Goal: Task Accomplishment & Management: Manage account settings

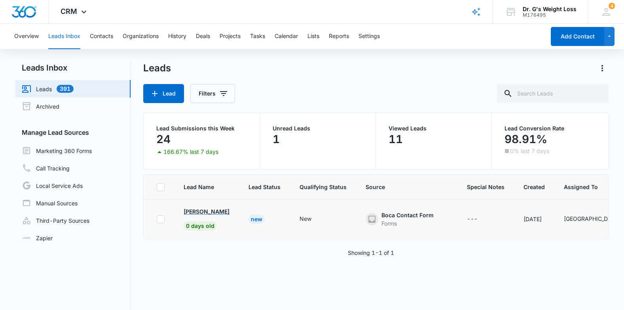
click at [204, 213] on p "[PERSON_NAME]" at bounding box center [207, 211] width 46 height 8
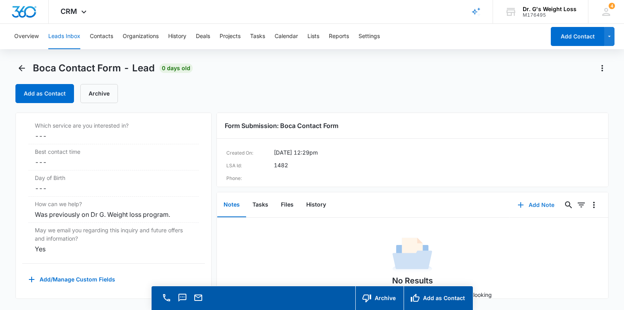
click at [524, 207] on button "Add Note" at bounding box center [536, 204] width 53 height 19
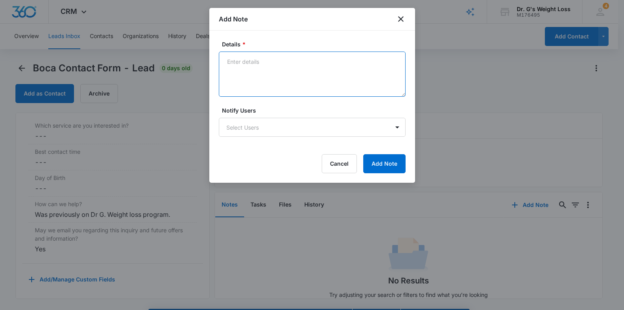
click at [287, 76] on textarea "Details *" at bounding box center [312, 73] width 187 height 45
type textarea "[PERSON_NAME] left a message 9/10"
click at [293, 129] on body "CRM Apps Reputation Forms CRM Email Social Content Ads Intelligence Files Brand…" at bounding box center [312, 166] width 624 height 332
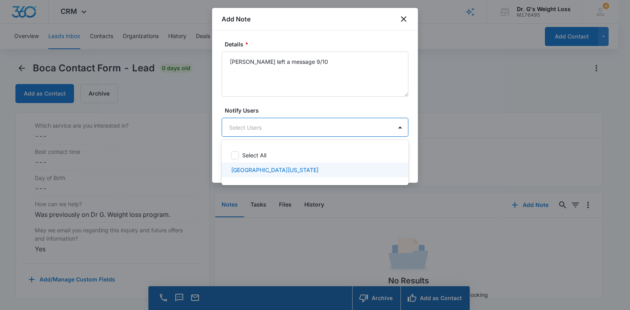
click at [280, 170] on div "[GEOGRAPHIC_DATA][US_STATE]" at bounding box center [314, 169] width 166 height 8
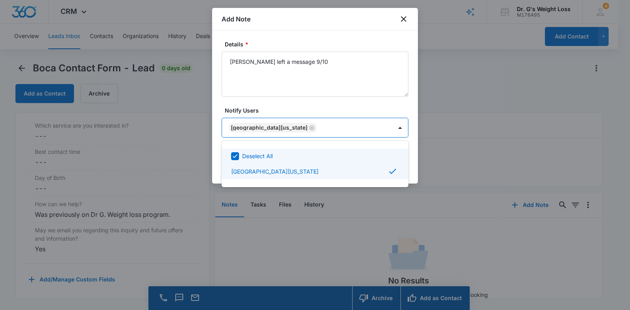
drag, startPoint x: 416, startPoint y: 145, endPoint x: 409, endPoint y: 152, distance: 9.5
click at [416, 145] on div at bounding box center [315, 155] width 630 height 310
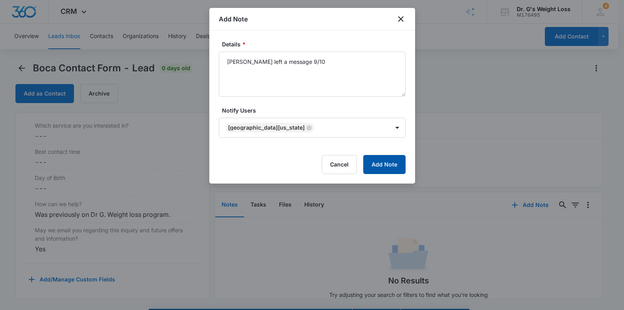
click at [401, 160] on button "Add Note" at bounding box center [384, 164] width 42 height 19
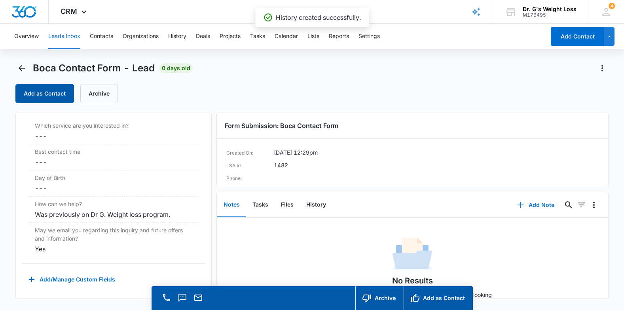
click at [63, 97] on button "Add as Contact" at bounding box center [44, 93] width 59 height 19
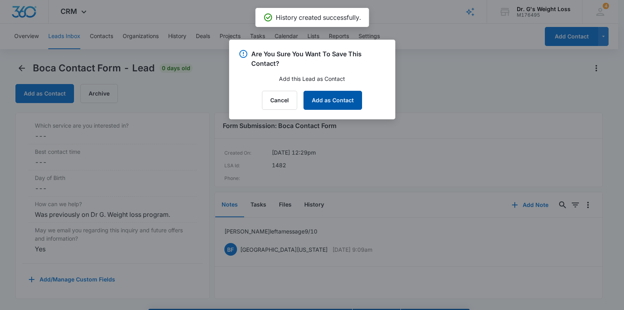
click at [352, 105] on button "Add as Contact" at bounding box center [333, 100] width 59 height 19
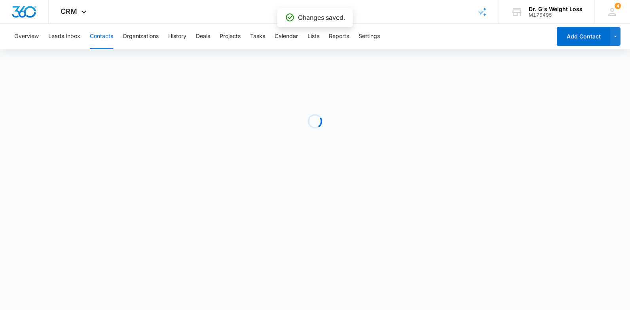
click at [101, 39] on button "Contacts" at bounding box center [101, 36] width 23 height 25
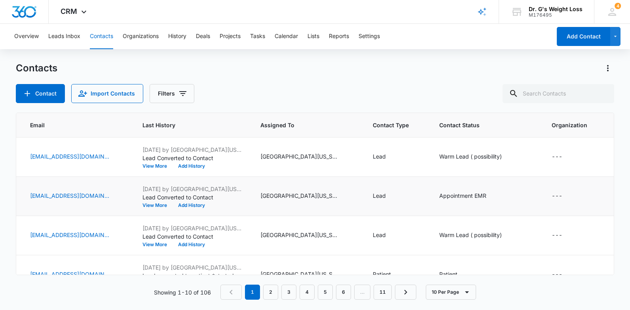
scroll to position [0, 243]
click at [384, 160] on div "Lead" at bounding box center [378, 156] width 13 height 8
click at [388, 104] on icon "Remove Lead" at bounding box center [388, 106] width 6 height 6
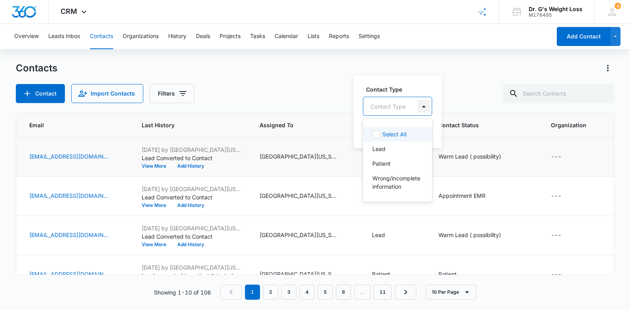
click at [426, 106] on div at bounding box center [424, 106] width 13 height 13
click at [399, 165] on div "Patient" at bounding box center [397, 163] width 49 height 8
click at [424, 88] on label "Contact Type" at bounding box center [400, 88] width 68 height 8
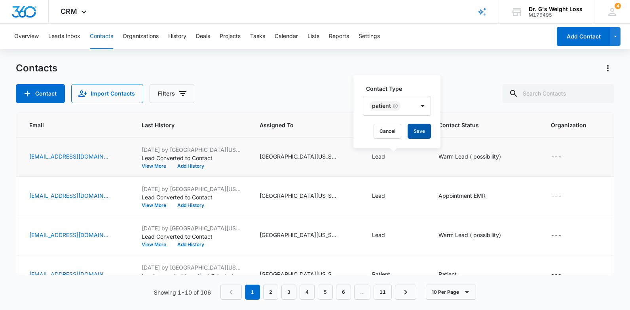
click at [428, 129] on button "Save" at bounding box center [419, 131] width 23 height 15
click at [474, 157] on div "Warm Lead ( possibility)" at bounding box center [470, 156] width 63 height 8
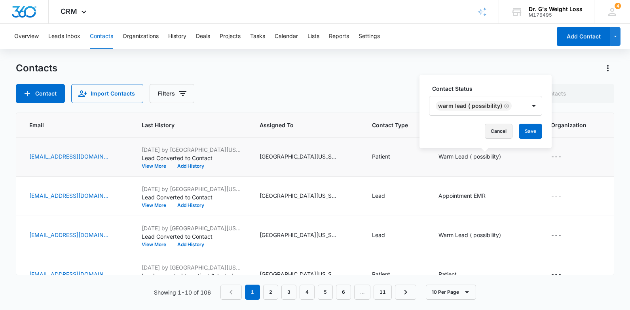
click at [497, 130] on button "Cancel" at bounding box center [499, 131] width 28 height 15
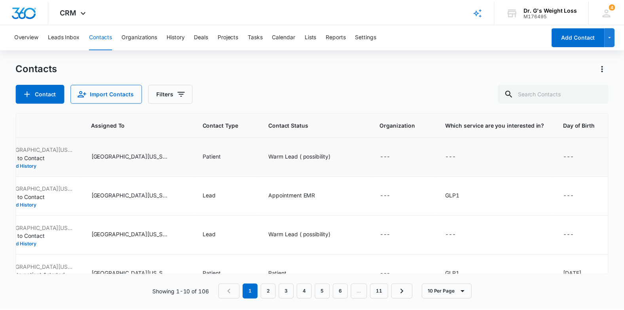
scroll to position [0, 439]
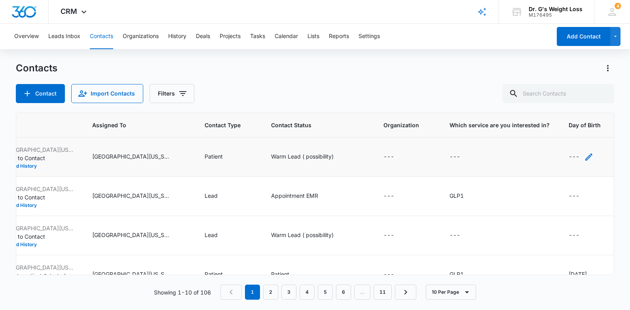
click at [569, 155] on div "---" at bounding box center [574, 157] width 11 height 10
click at [585, 106] on div at bounding box center [558, 106] width 65 height 9
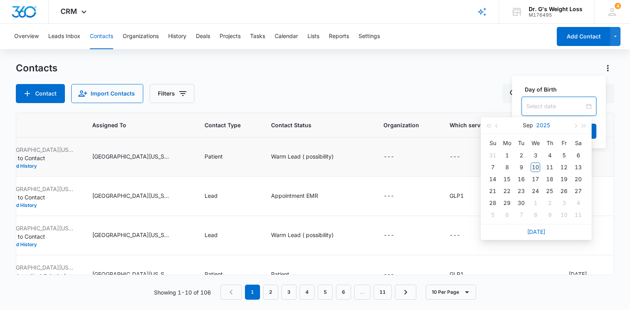
click at [546, 123] on button "2025" at bounding box center [543, 125] width 14 height 16
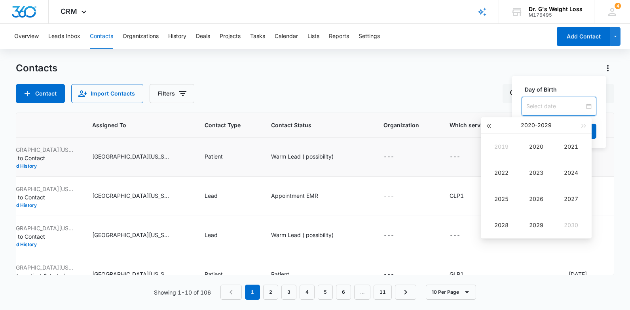
click at [490, 127] on span "button" at bounding box center [489, 126] width 4 height 4
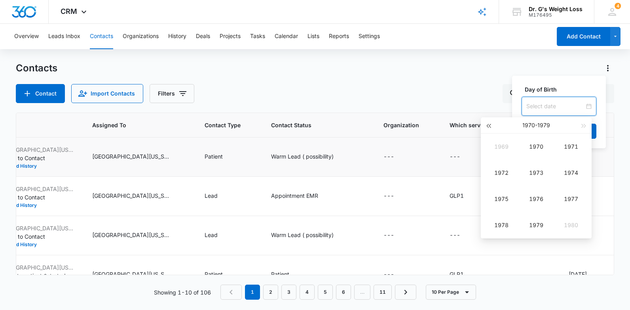
click at [490, 127] on span "button" at bounding box center [489, 126] width 4 height 4
click at [570, 146] on div "1961" at bounding box center [571, 147] width 24 height 10
click at [533, 175] on div "May" at bounding box center [537, 173] width 24 height 10
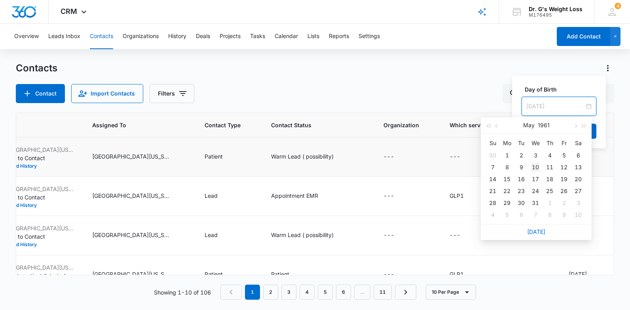
type input "[DATE]"
click at [537, 166] on div "10" at bounding box center [536, 167] width 10 height 10
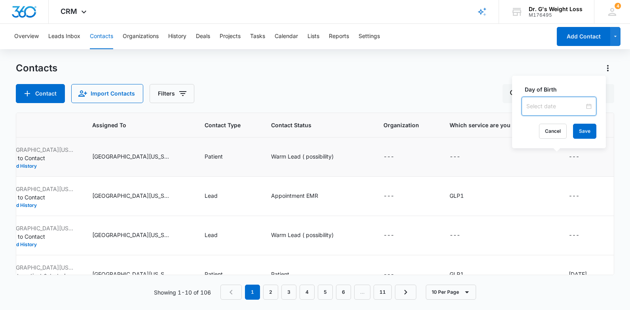
click at [582, 105] on div at bounding box center [558, 106] width 65 height 9
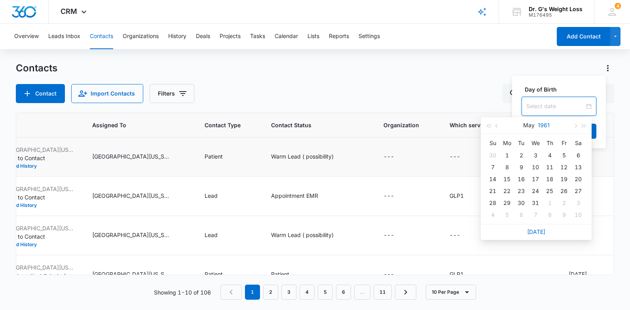
click at [542, 123] on button "1961" at bounding box center [544, 125] width 12 height 16
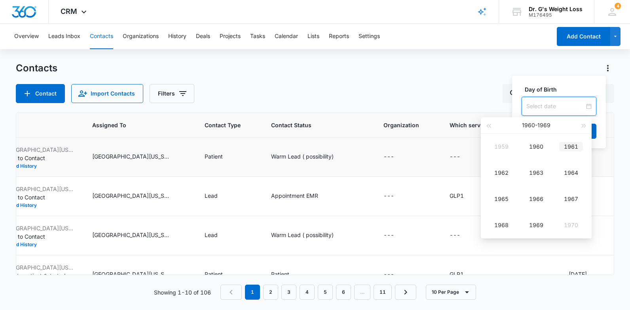
type input "[DATE]"
click at [577, 147] on div "1961" at bounding box center [571, 147] width 24 height 10
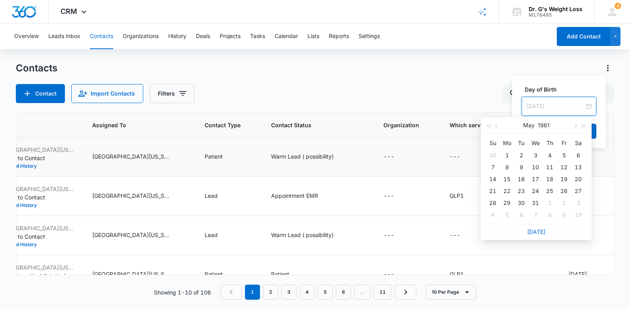
type input "[DATE]"
click at [506, 165] on div "8" at bounding box center [507, 167] width 10 height 10
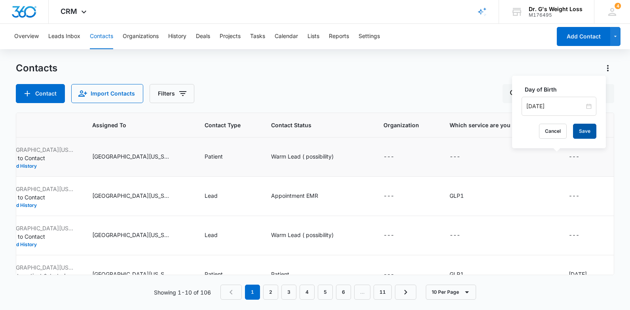
click at [581, 131] on button "Save" at bounding box center [584, 131] width 23 height 15
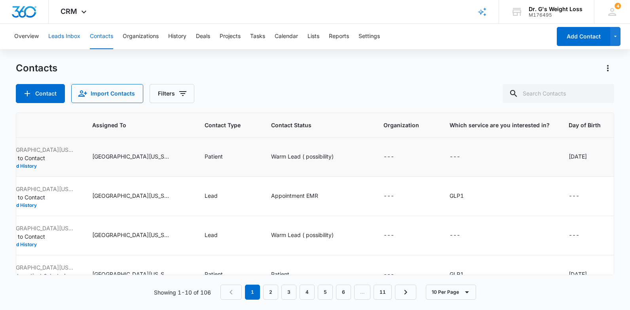
click at [72, 33] on button "Leads Inbox" at bounding box center [64, 36] width 32 height 25
